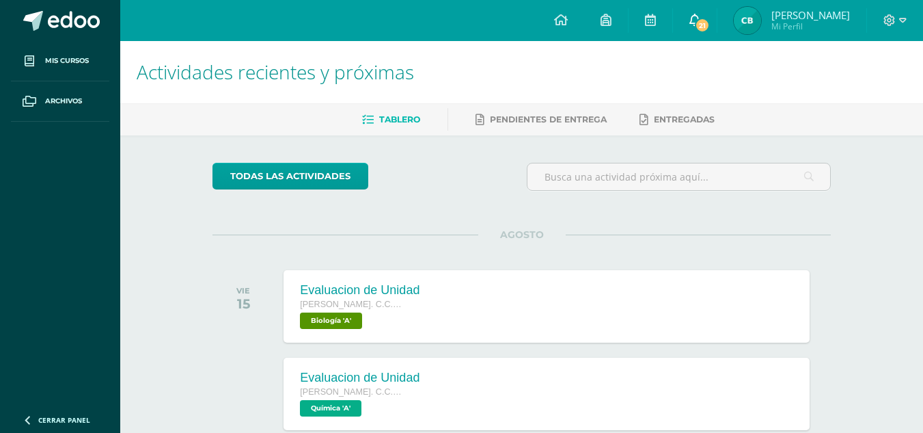
click at [695, 22] on span "21" at bounding box center [702, 25] width 15 height 15
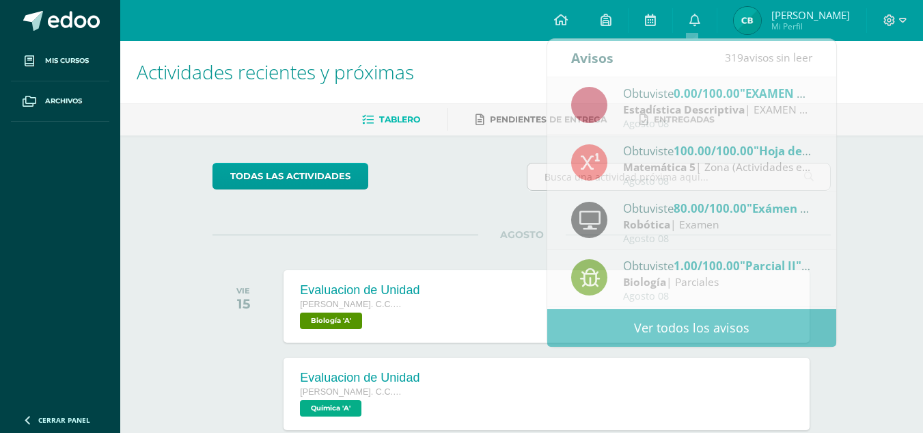
click at [424, 178] on div "todas las Actividades" at bounding box center [338, 182] width 262 height 39
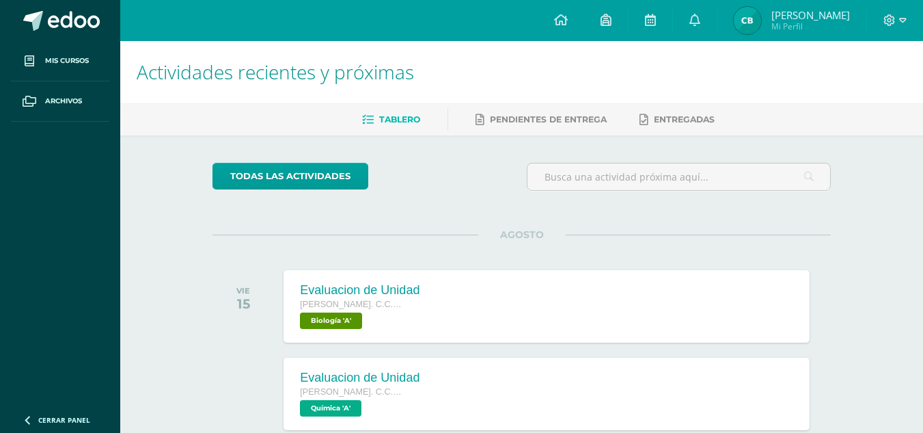
click at [785, 25] on span "Mi Perfil" at bounding box center [810, 27] width 79 height 12
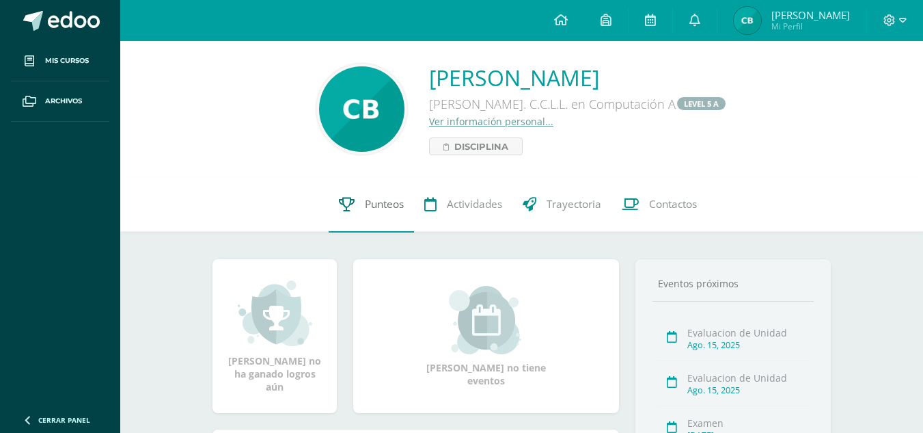
click at [378, 215] on link "Punteos" at bounding box center [371, 204] width 85 height 55
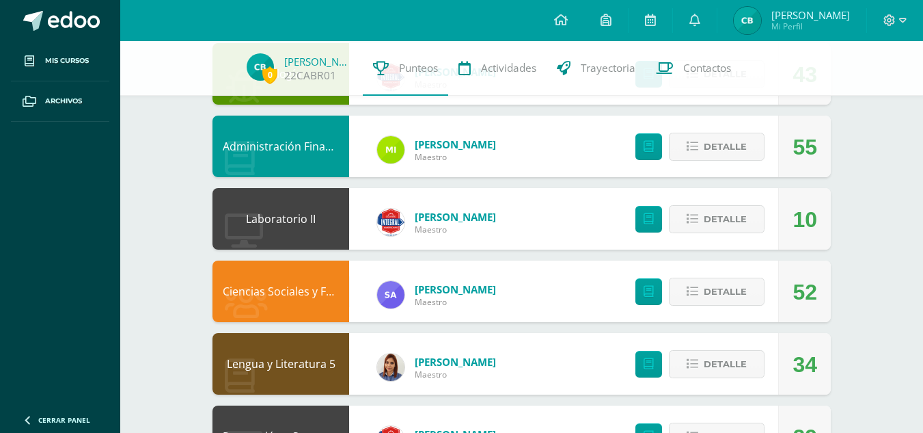
scroll to position [820, 0]
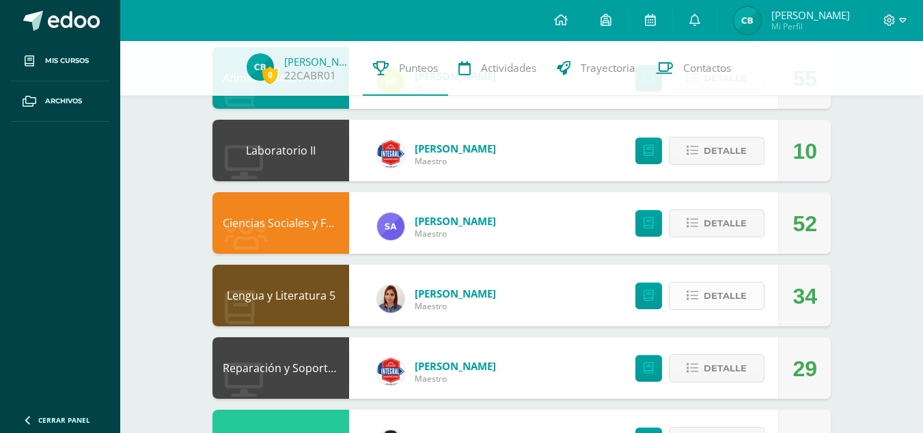
click at [741, 303] on span "Detalle" at bounding box center [725, 295] width 43 height 25
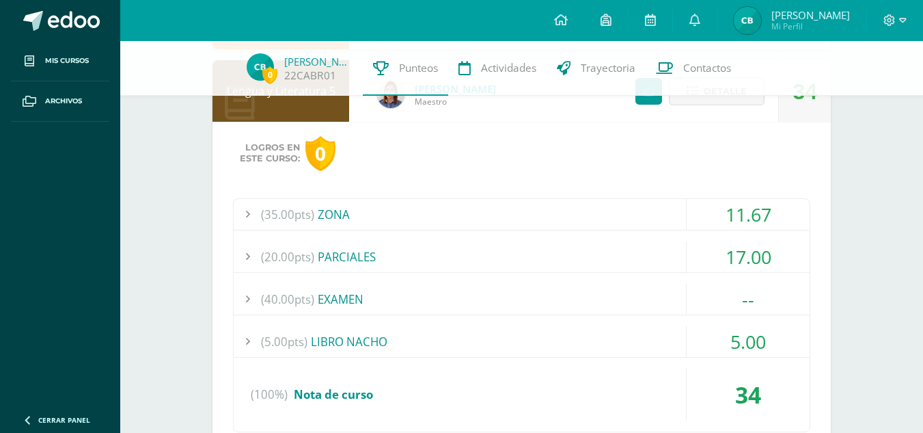
scroll to position [1025, 0]
click at [529, 208] on div "(35.00pts) ZONA" at bounding box center [522, 213] width 576 height 31
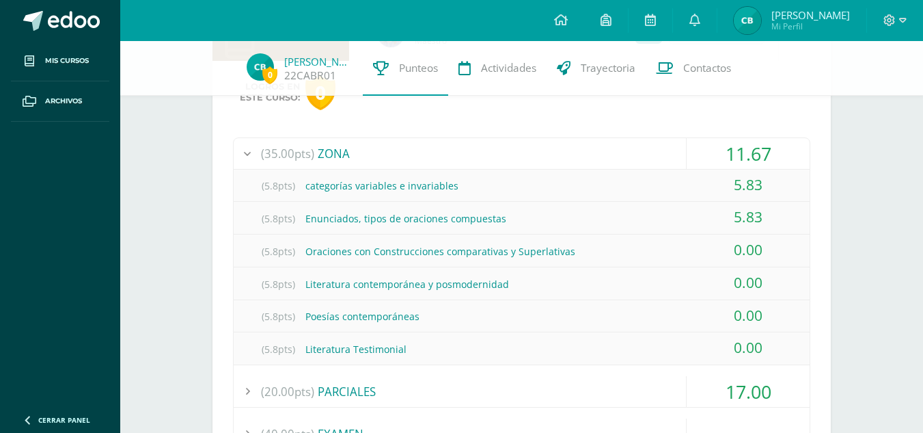
scroll to position [1093, 0]
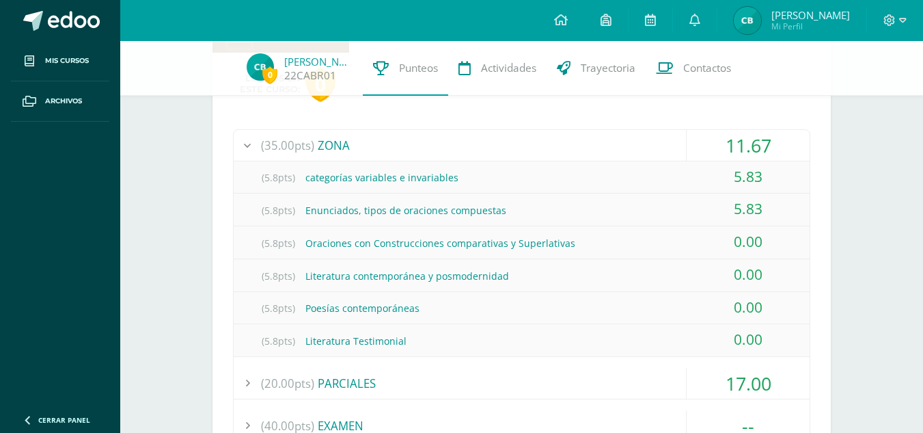
drag, startPoint x: 141, startPoint y: 126, endPoint x: 185, endPoint y: 132, distance: 44.8
drag, startPoint x: 705, startPoint y: 25, endPoint x: 689, endPoint y: 25, distance: 15.0
click at [704, 25] on link at bounding box center [695, 20] width 44 height 41
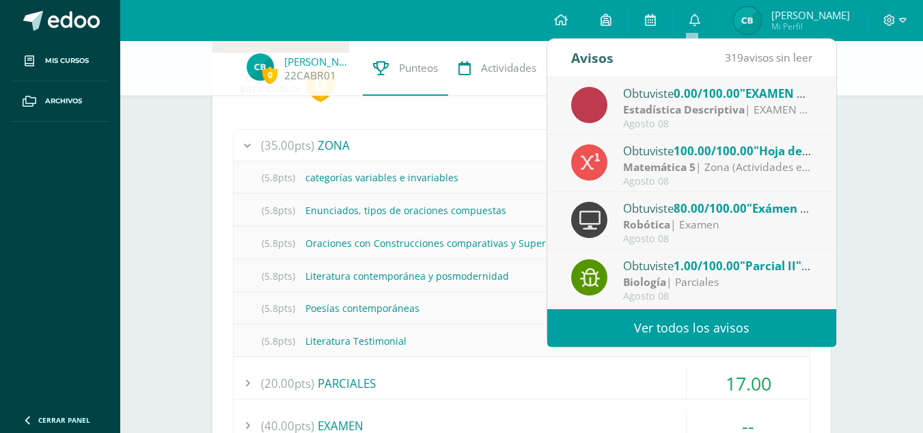
click at [710, 320] on link "Ver todos los avisos" at bounding box center [691, 328] width 289 height 38
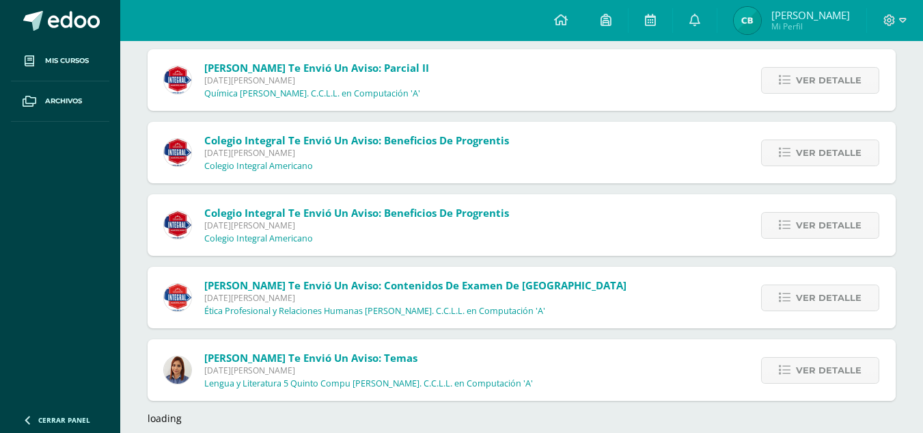
scroll to position [1267, 0]
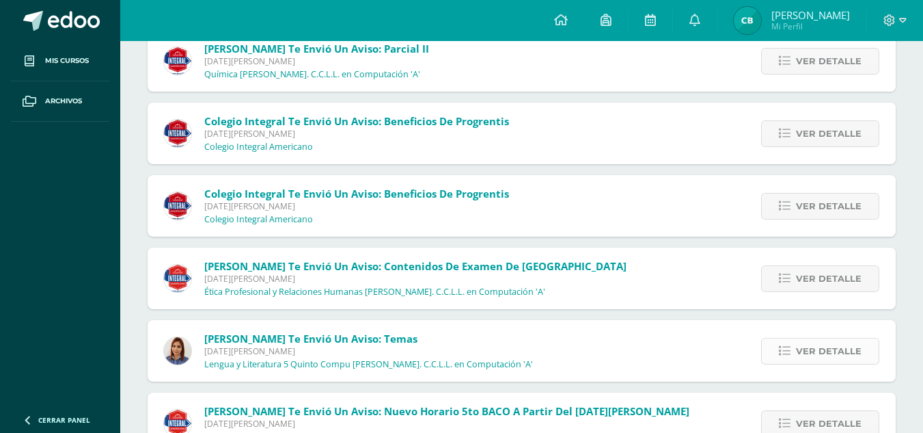
click at [823, 349] on span "Ver detalle" at bounding box center [829, 350] width 66 height 25
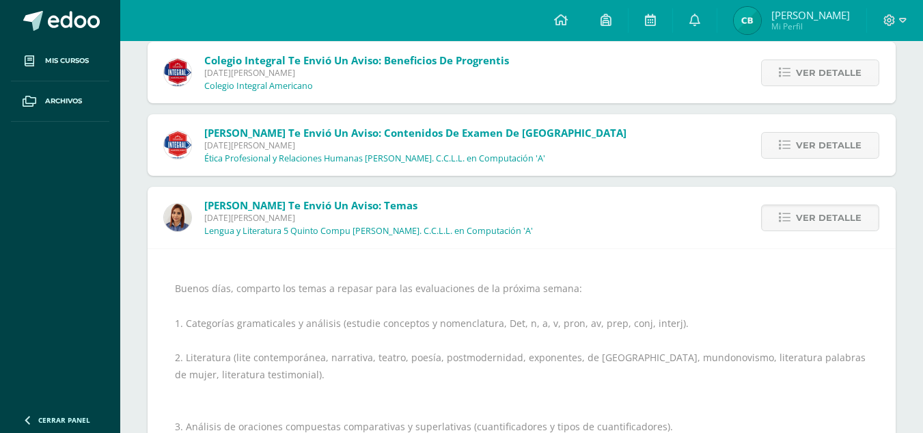
scroll to position [1472, 0]
